Goal: Download file/media

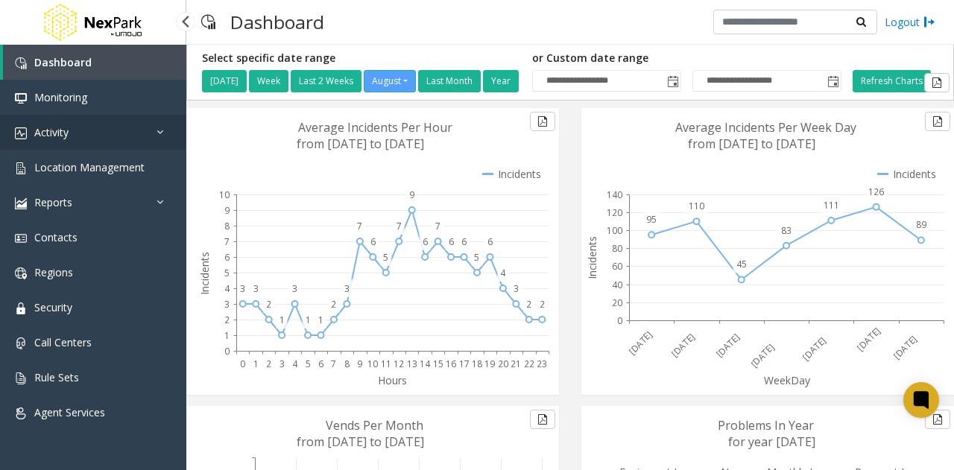
click at [133, 130] on link "Activity" at bounding box center [93, 132] width 186 height 35
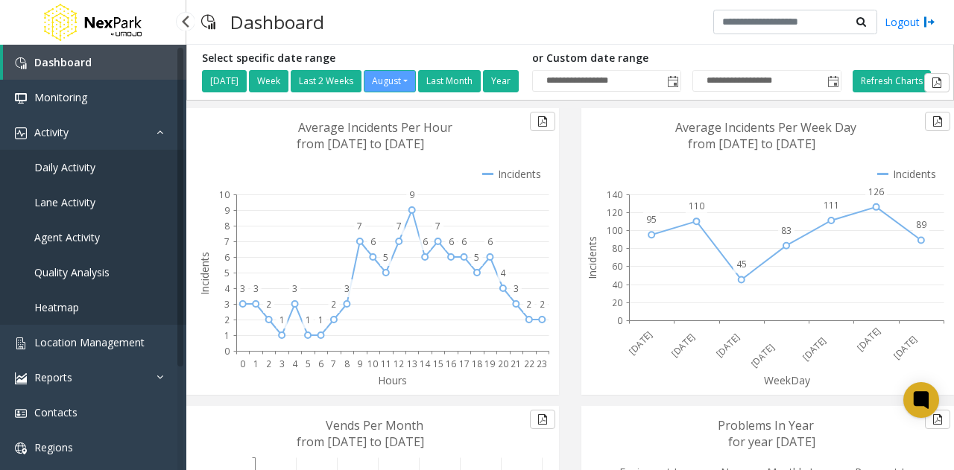
click at [86, 239] on span "Agent Activity" at bounding box center [67, 237] width 66 height 14
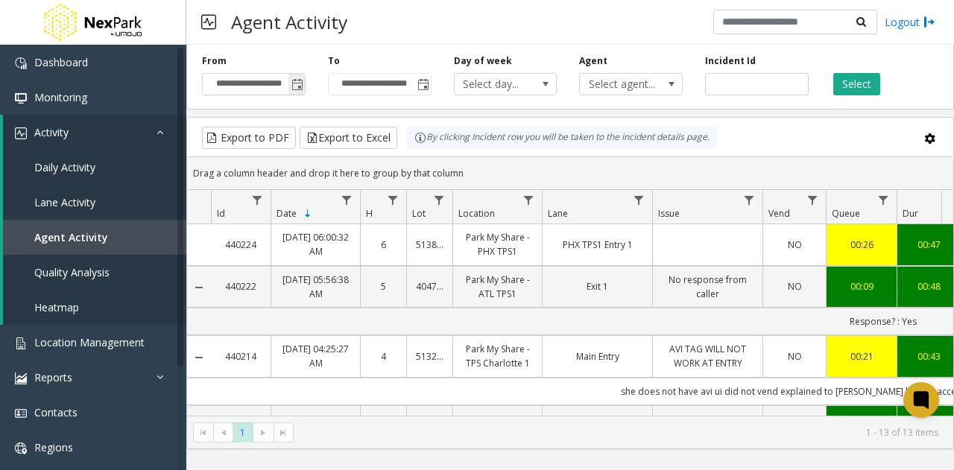
click at [297, 83] on span "Toggle popup" at bounding box center [297, 85] width 12 height 12
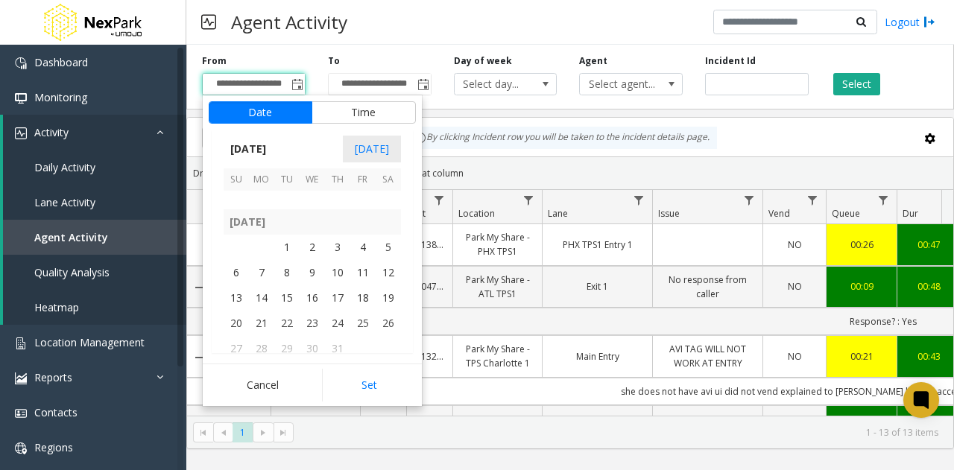
scroll to position [267114, 0]
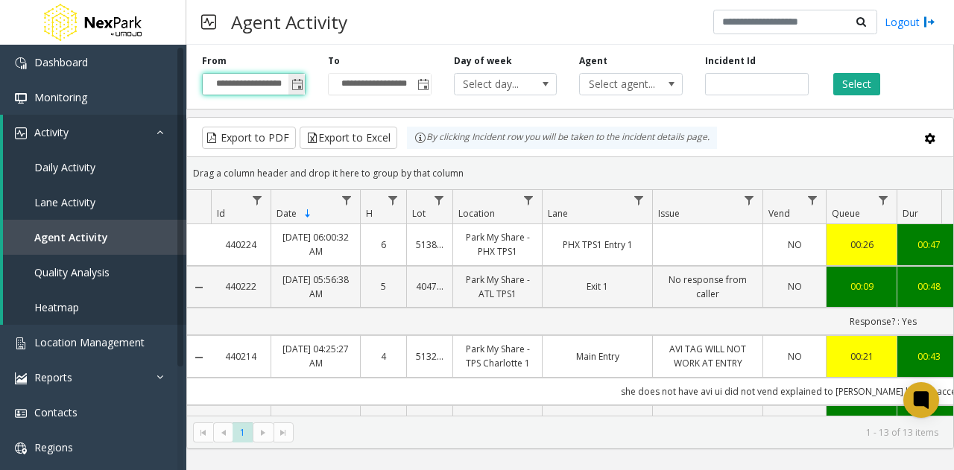
click at [295, 83] on span "Toggle popup" at bounding box center [297, 85] width 12 height 12
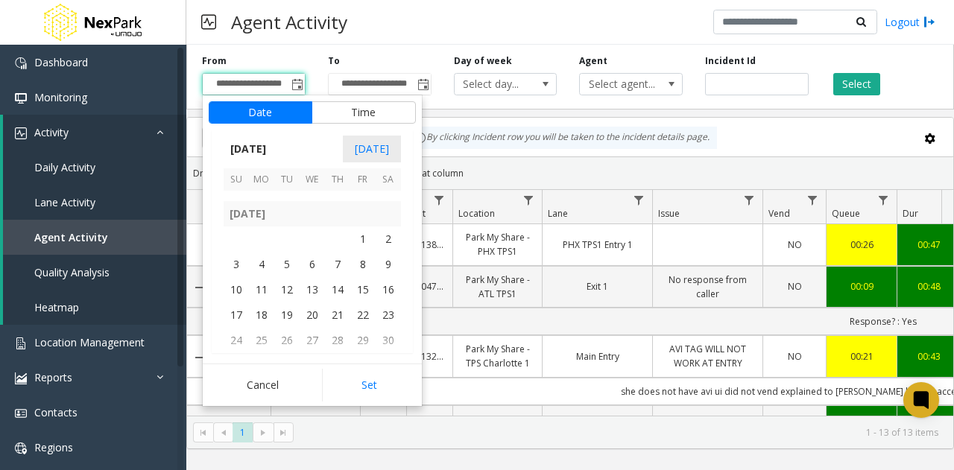
scroll to position [263221, 0]
click at [359, 236] on span "1" at bounding box center [362, 239] width 25 height 25
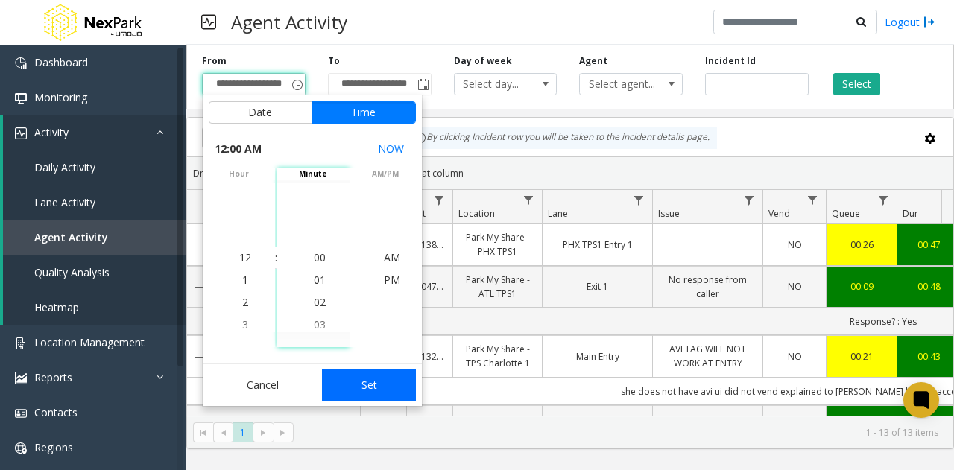
click at [374, 387] on button "Set" at bounding box center [369, 385] width 94 height 33
type input "**********"
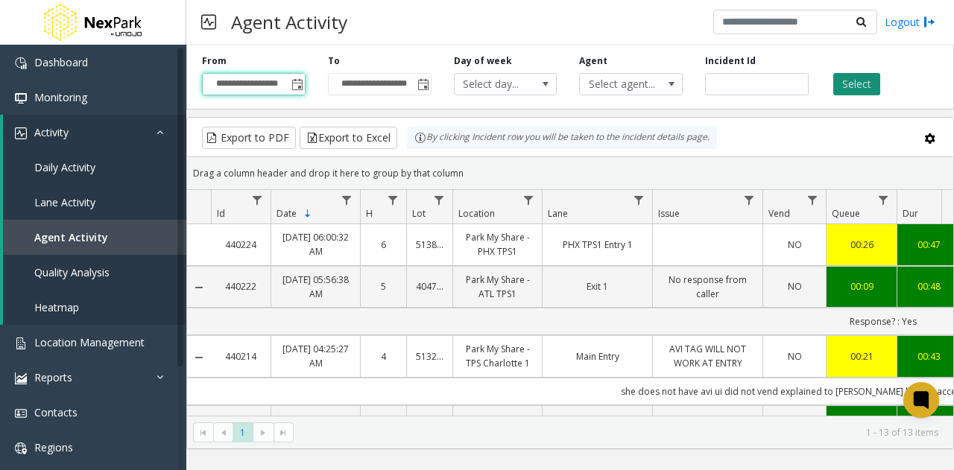
click at [844, 84] on button "Select" at bounding box center [856, 84] width 47 height 22
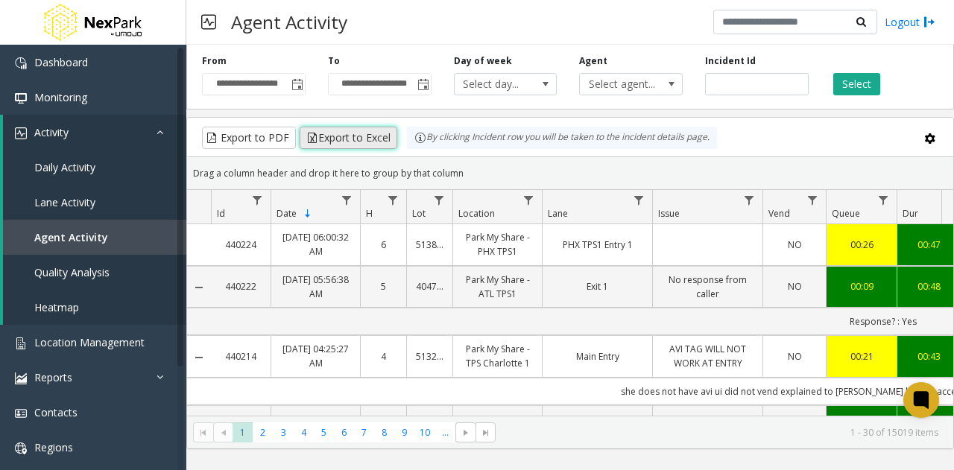
click at [332, 136] on button "Export to Excel" at bounding box center [349, 138] width 98 height 22
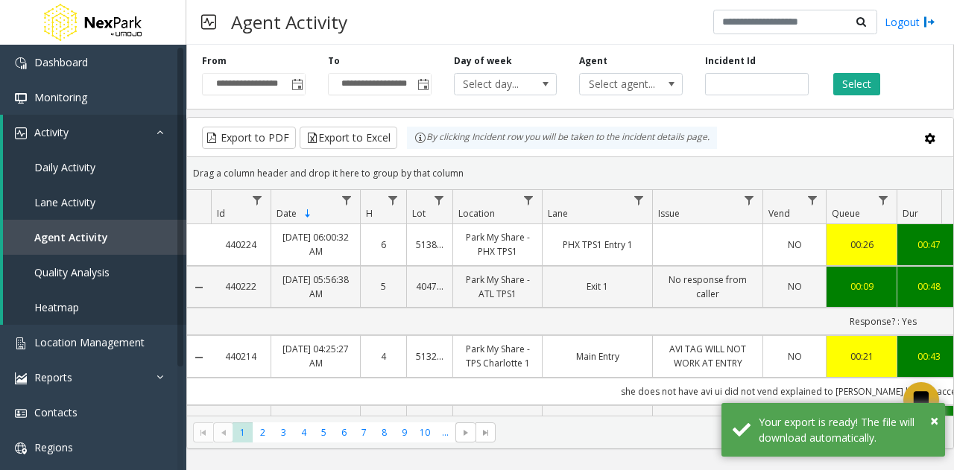
click at [464, 28] on div "Agent Activity Logout" at bounding box center [570, 22] width 768 height 45
